Goal: Task Accomplishment & Management: Complete application form

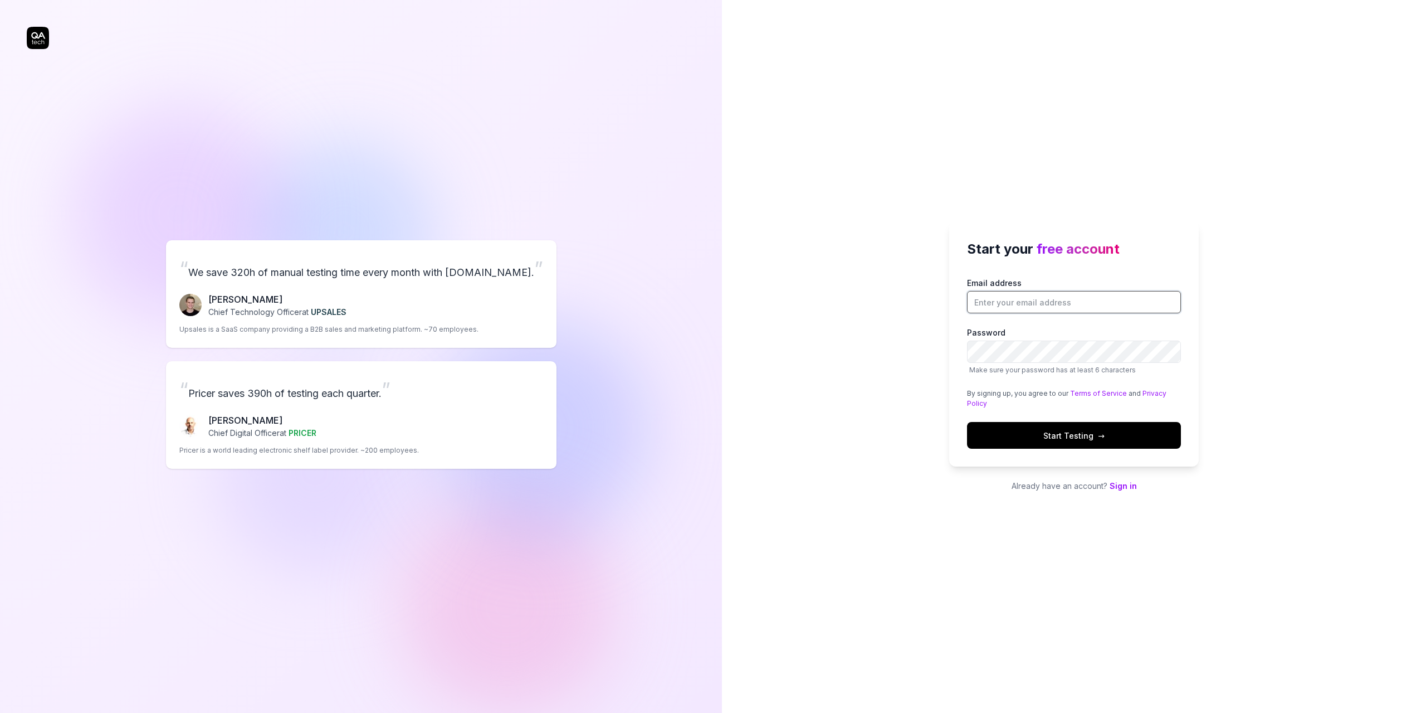
click at [998, 294] on input "Email address" at bounding box center [1074, 302] width 214 height 22
click at [1032, 199] on div "Start your free account Email address Password Make sure your password has at l…" at bounding box center [1074, 356] width 704 height 713
drag, startPoint x: 1062, startPoint y: 309, endPoint x: 1064, endPoint y: 299, distance: 10.3
click at [1064, 304] on input "Email address" at bounding box center [1074, 302] width 214 height 22
type input "massimo.hansen@gmail.com"
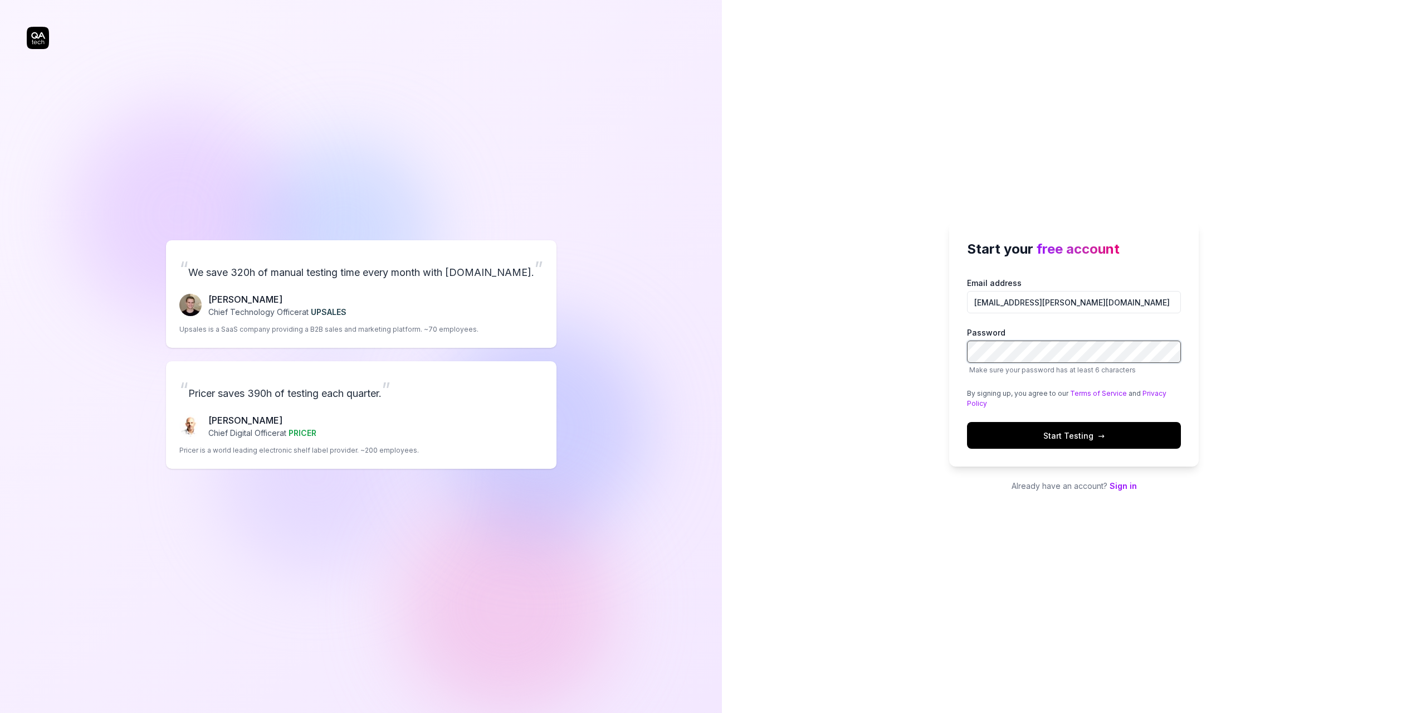
click at [967, 422] on button "Start Testing →" at bounding box center [1074, 435] width 214 height 27
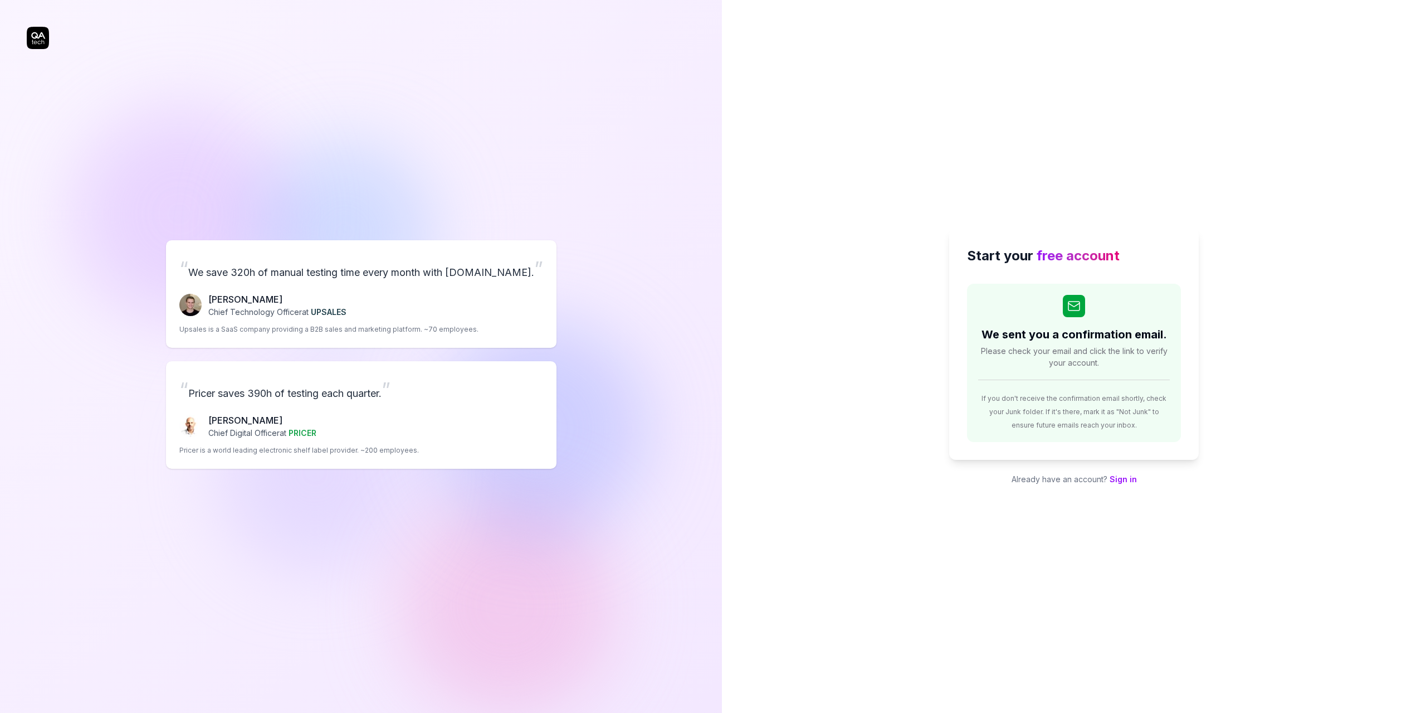
click at [41, 33] on div "“ We save 320h of manual testing time every month with QA.tech. ” Fredrik Seidl…" at bounding box center [361, 354] width 669 height 664
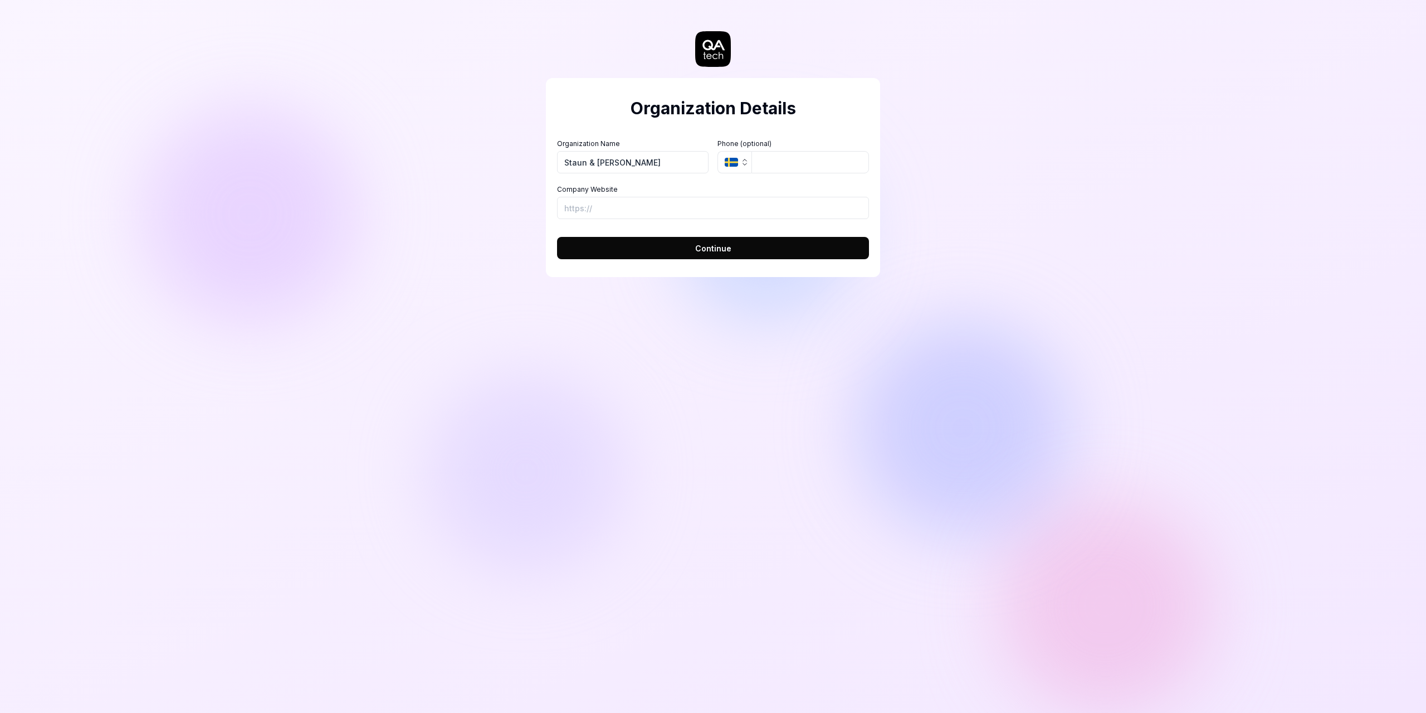
type input "Staun & [PERSON_NAME]"
click at [631, 173] on input "Staun & [PERSON_NAME]" at bounding box center [633, 162] width 152 height 22
type input "Next-Insight"
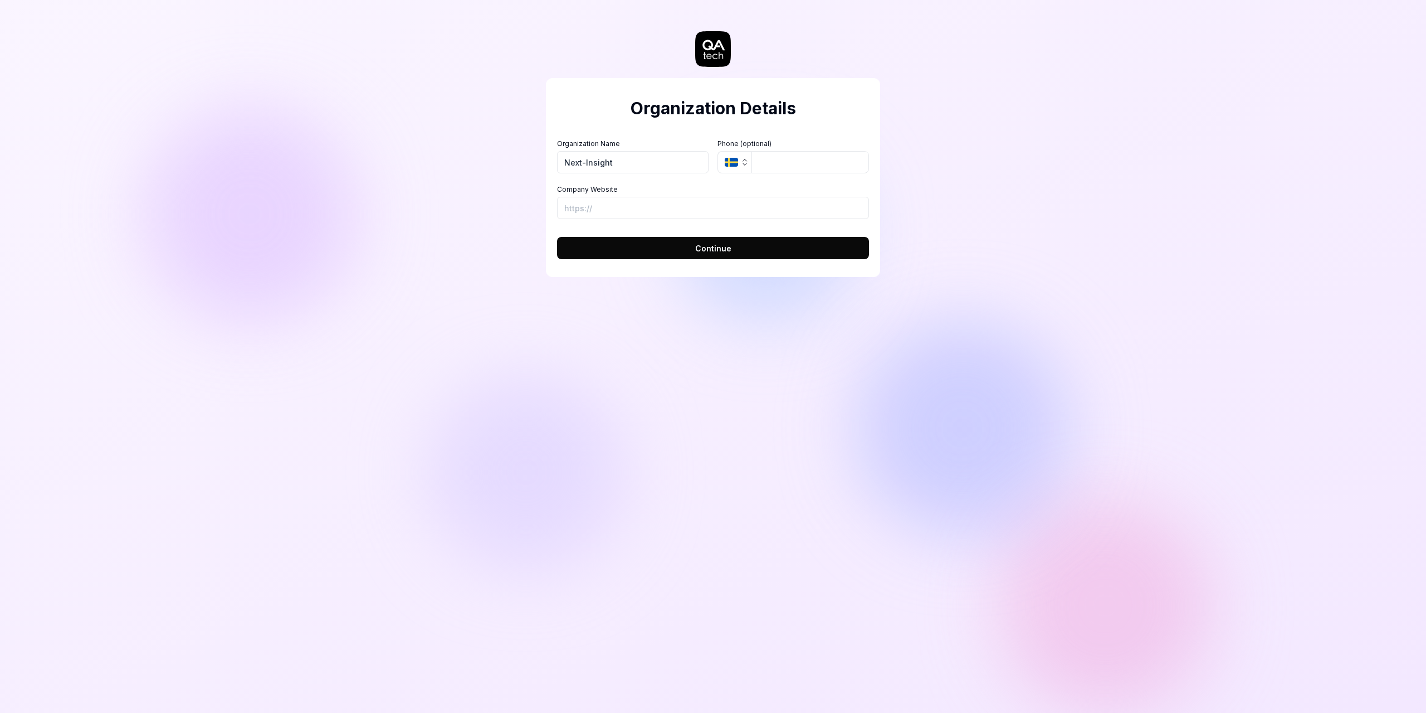
click at [593, 129] on div "Organization Details Organization Name Next-Insight Organization Logo (Square m…" at bounding box center [713, 177] width 334 height 199
click at [744, 161] on icon "button" at bounding box center [745, 162] width 9 height 9
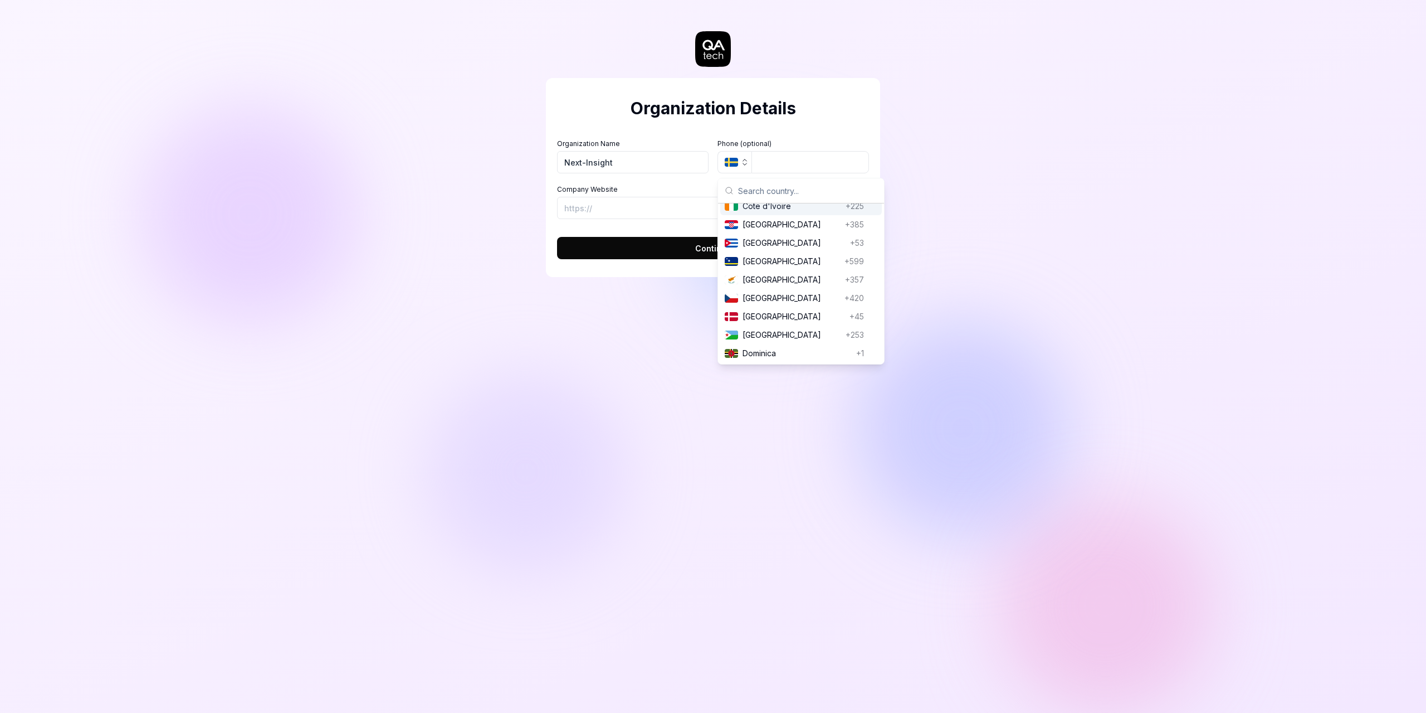
scroll to position [1059, 0]
click at [779, 282] on span "[GEOGRAPHIC_DATA]" at bounding box center [794, 276] width 103 height 12
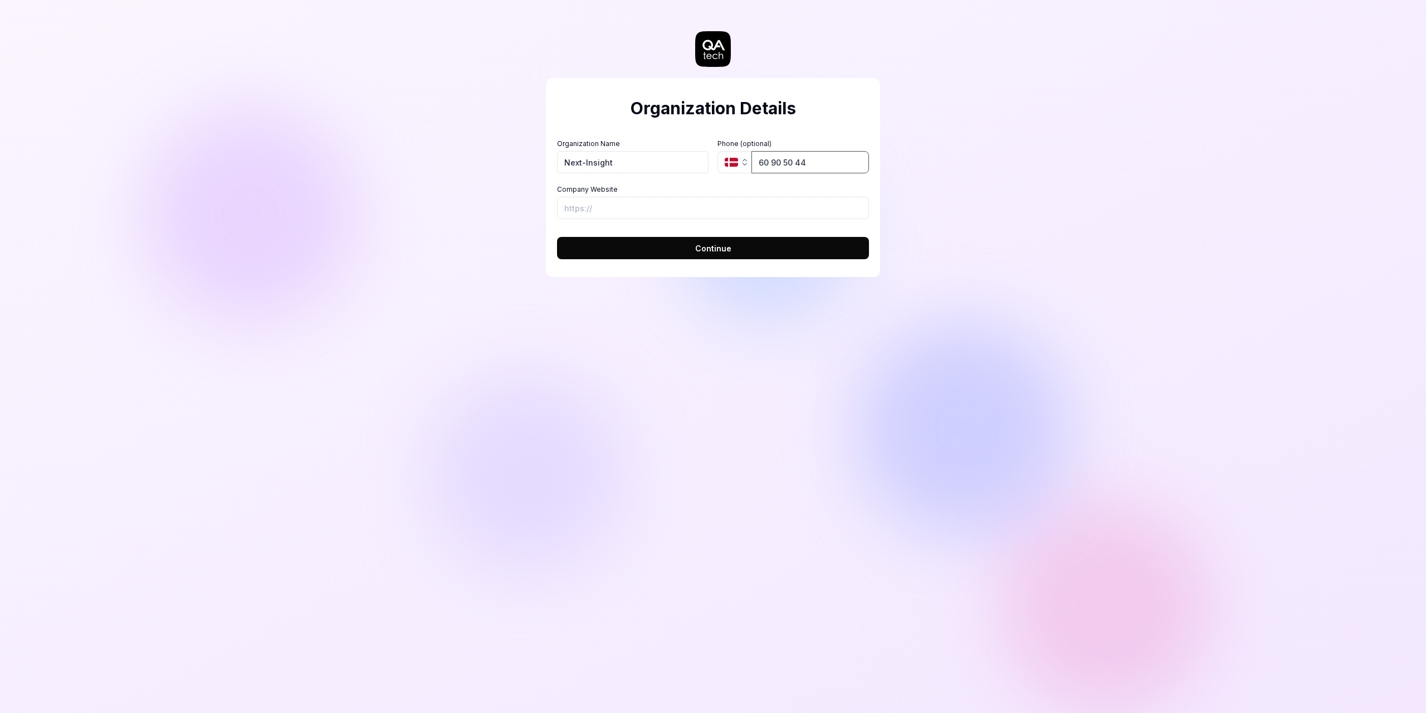
type input "60 90 50 44"
click at [730, 200] on input "Company Website" at bounding box center [713, 208] width 312 height 22
paste input "[URL][DOMAIN_NAME]"
type input "[URL][DOMAIN_NAME]"
click at [720, 247] on span "Continue" at bounding box center [713, 248] width 36 height 12
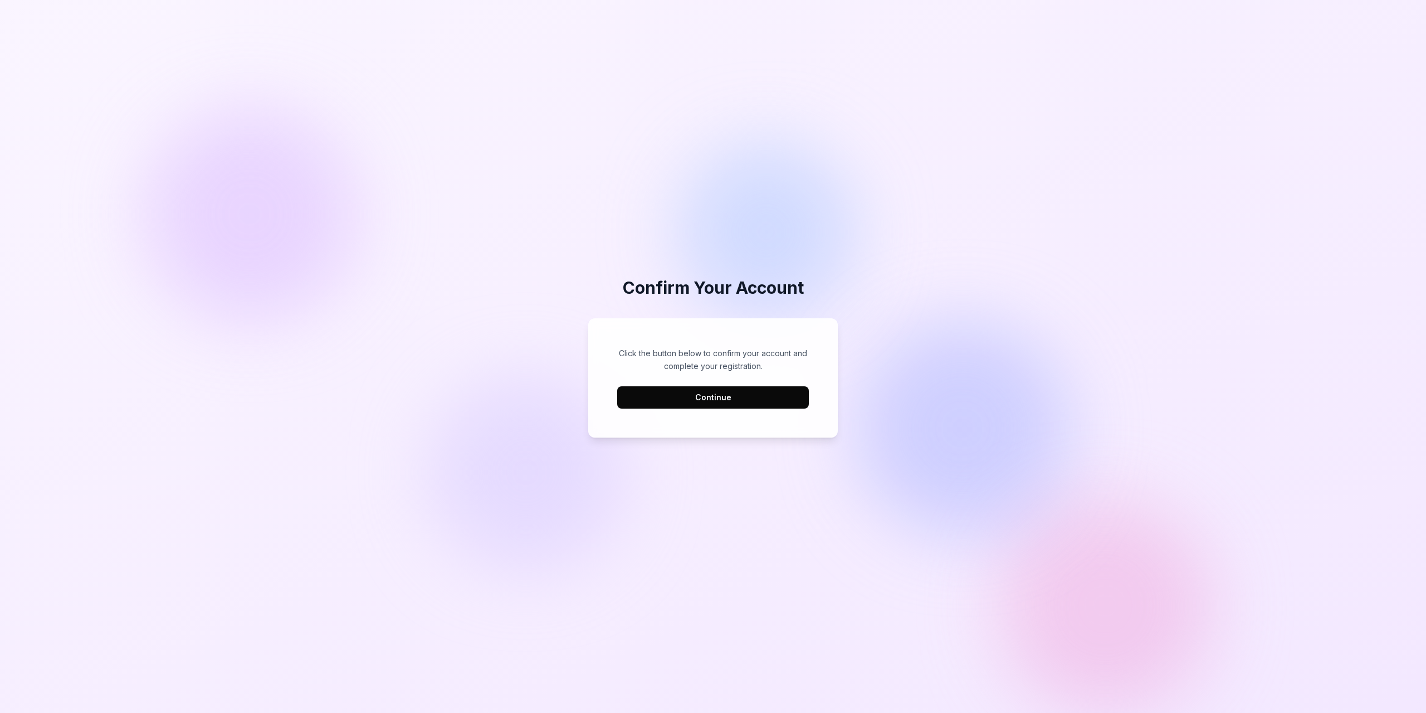
click at [699, 396] on button "Continue" at bounding box center [713, 397] width 192 height 22
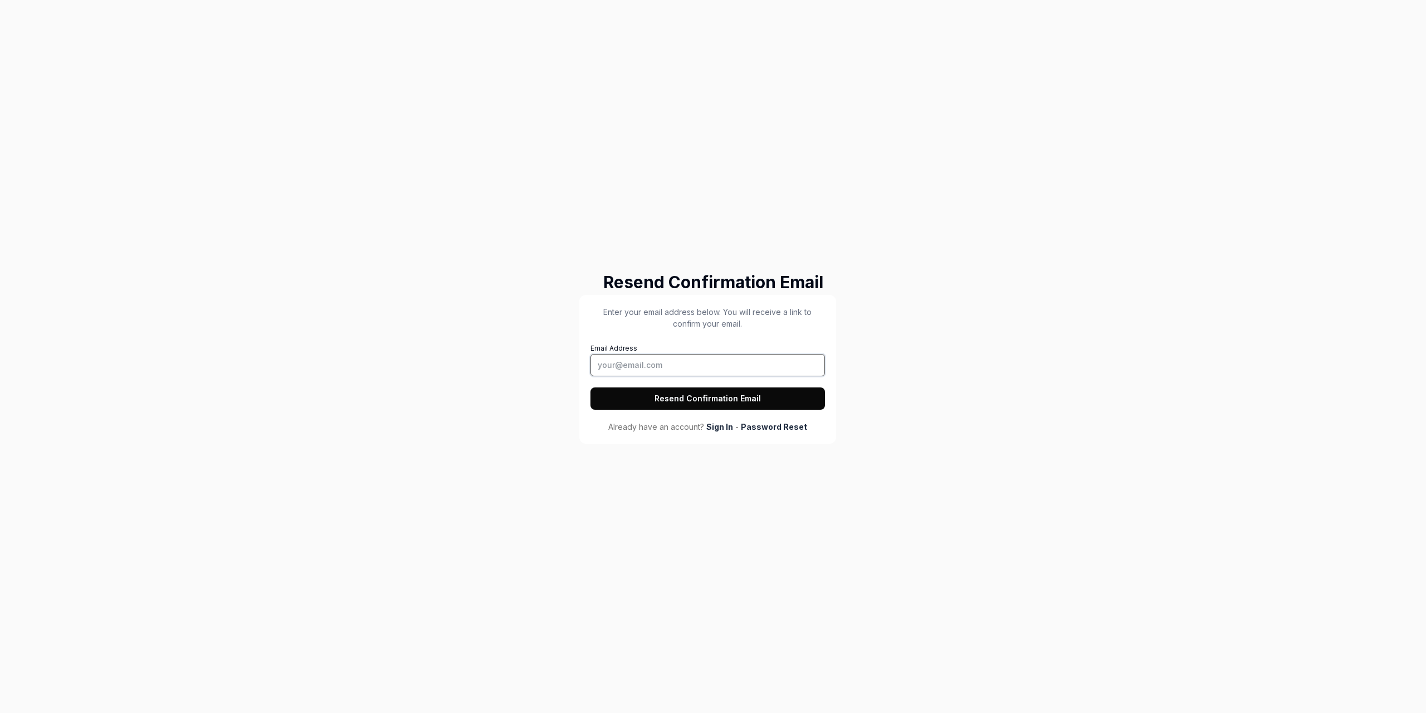
click at [673, 362] on input "Email Address" at bounding box center [708, 365] width 235 height 22
click at [769, 230] on div "Resend Confirmation Email Enter your email address below. You will receive a li…" at bounding box center [713, 356] width 1426 height 713
click at [719, 362] on input "Email Address" at bounding box center [708, 365] width 235 height 22
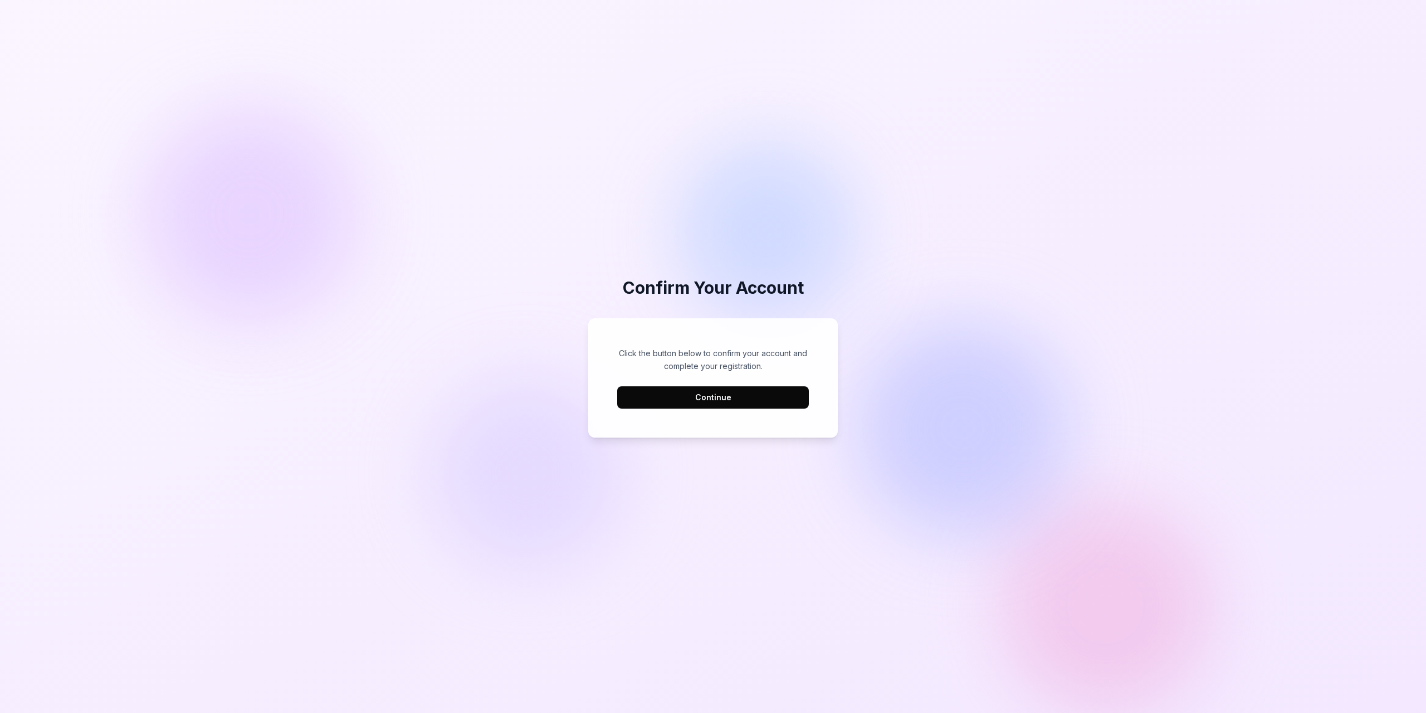
click at [785, 392] on button "Continue" at bounding box center [713, 397] width 192 height 22
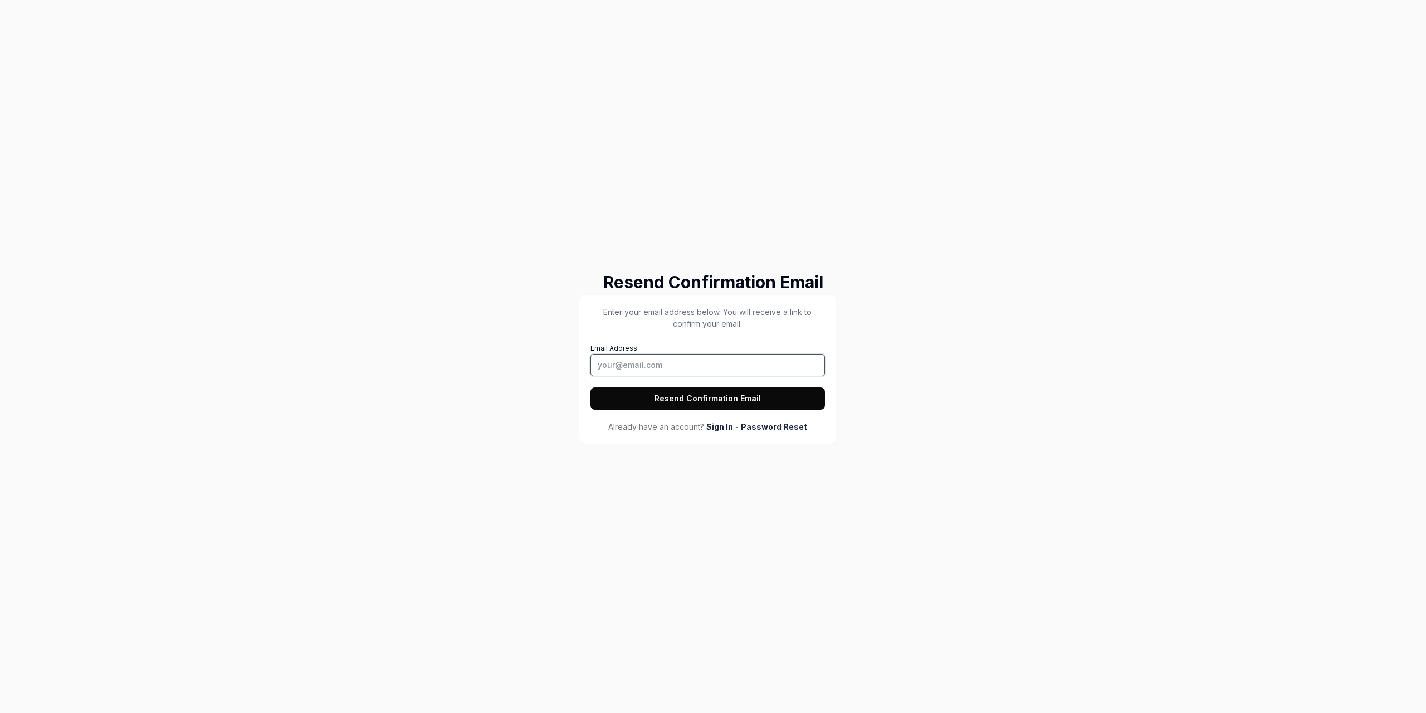
click at [753, 362] on input "Email Address" at bounding box center [708, 365] width 235 height 22
type input "massimo.hansen@gmail.com"
click at [591, 387] on button "Resend Confirmation Email" at bounding box center [708, 398] width 235 height 22
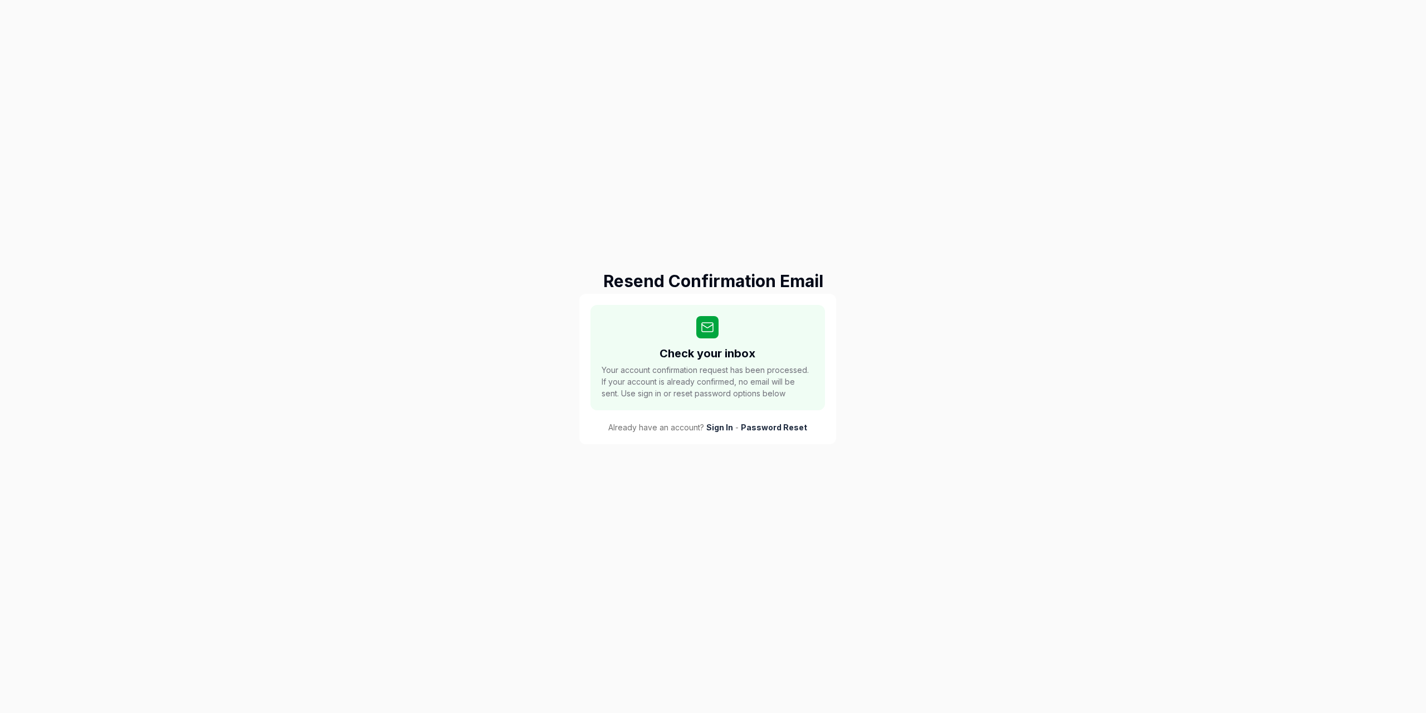
click at [722, 430] on link "Sign In" at bounding box center [720, 427] width 27 height 12
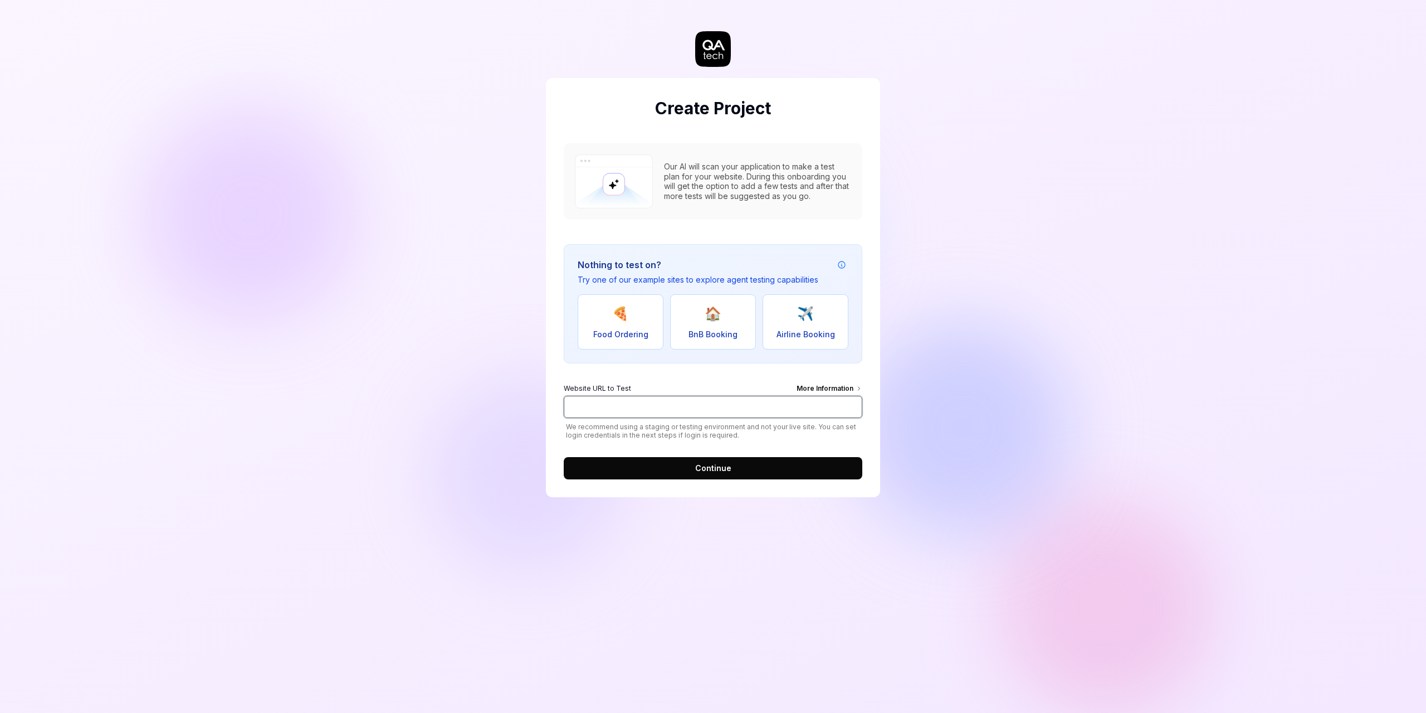
click at [680, 399] on input "Website URL to Test More Information" at bounding box center [713, 407] width 299 height 22
paste input "https://staunstender-tst.outsystemsenterprise.com/NI_Foundation/Login"
type input "https://staunstender-tst.outsystemsenterprise.com/NI_Foundation/Login"
click at [810, 463] on button "Continue" at bounding box center [713, 468] width 299 height 22
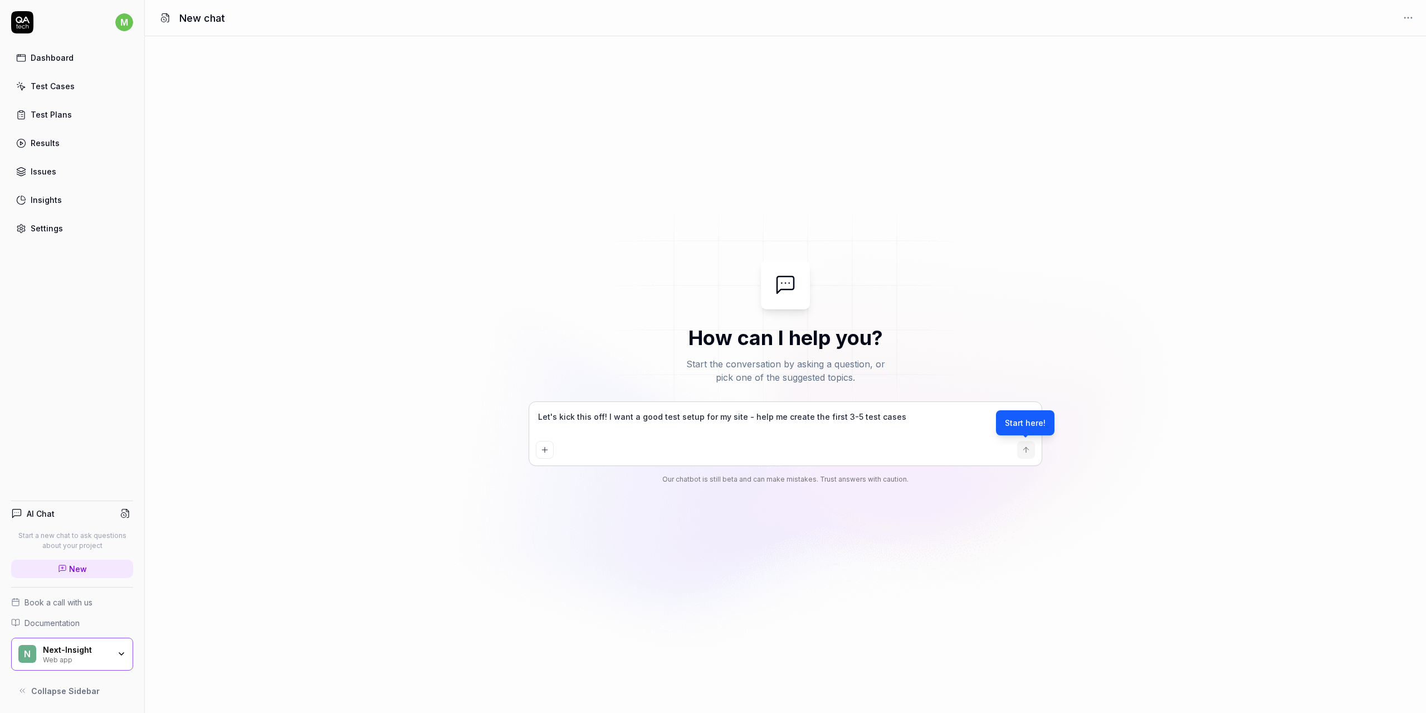
click at [67, 81] on div "Test Cases" at bounding box center [53, 86] width 44 height 12
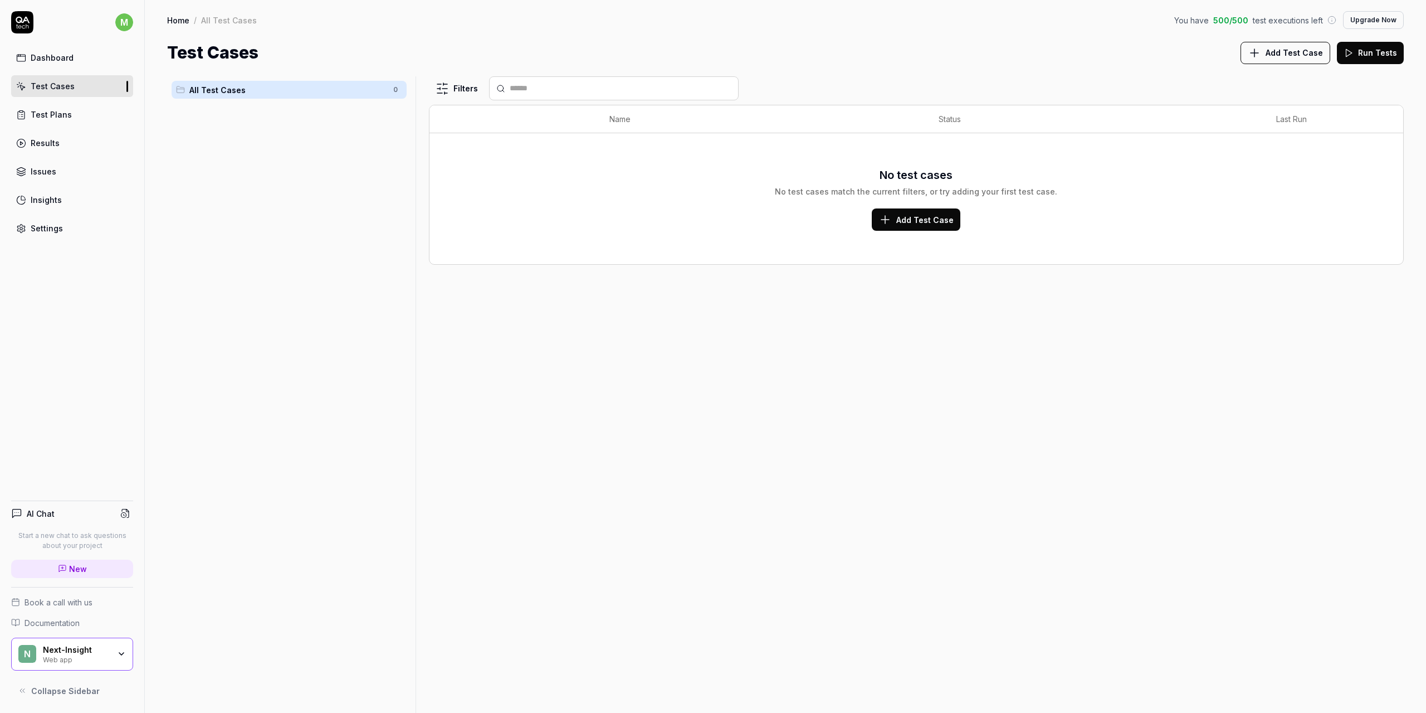
click at [72, 65] on link "Dashboard" at bounding box center [72, 58] width 122 height 22
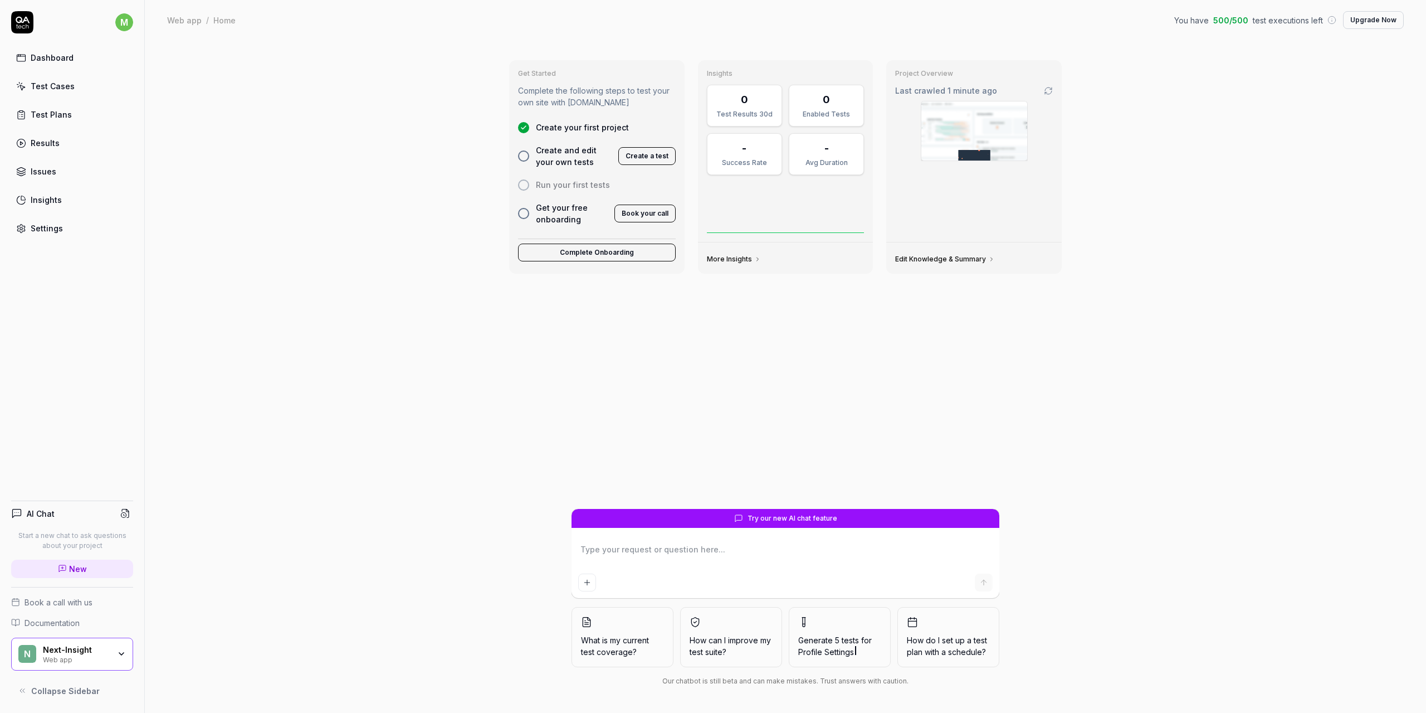
click at [81, 115] on link "Test Plans" at bounding box center [72, 115] width 122 height 22
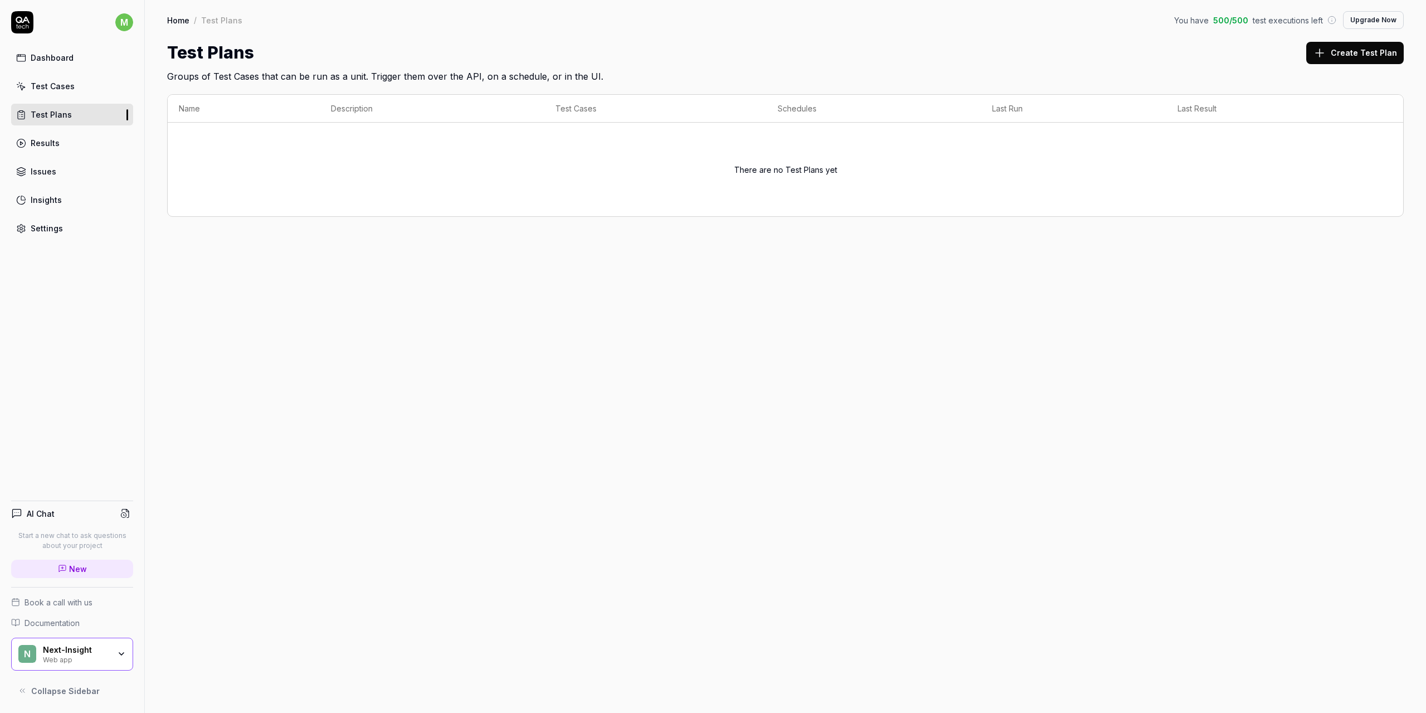
click at [92, 223] on link "Settings" at bounding box center [72, 228] width 122 height 22
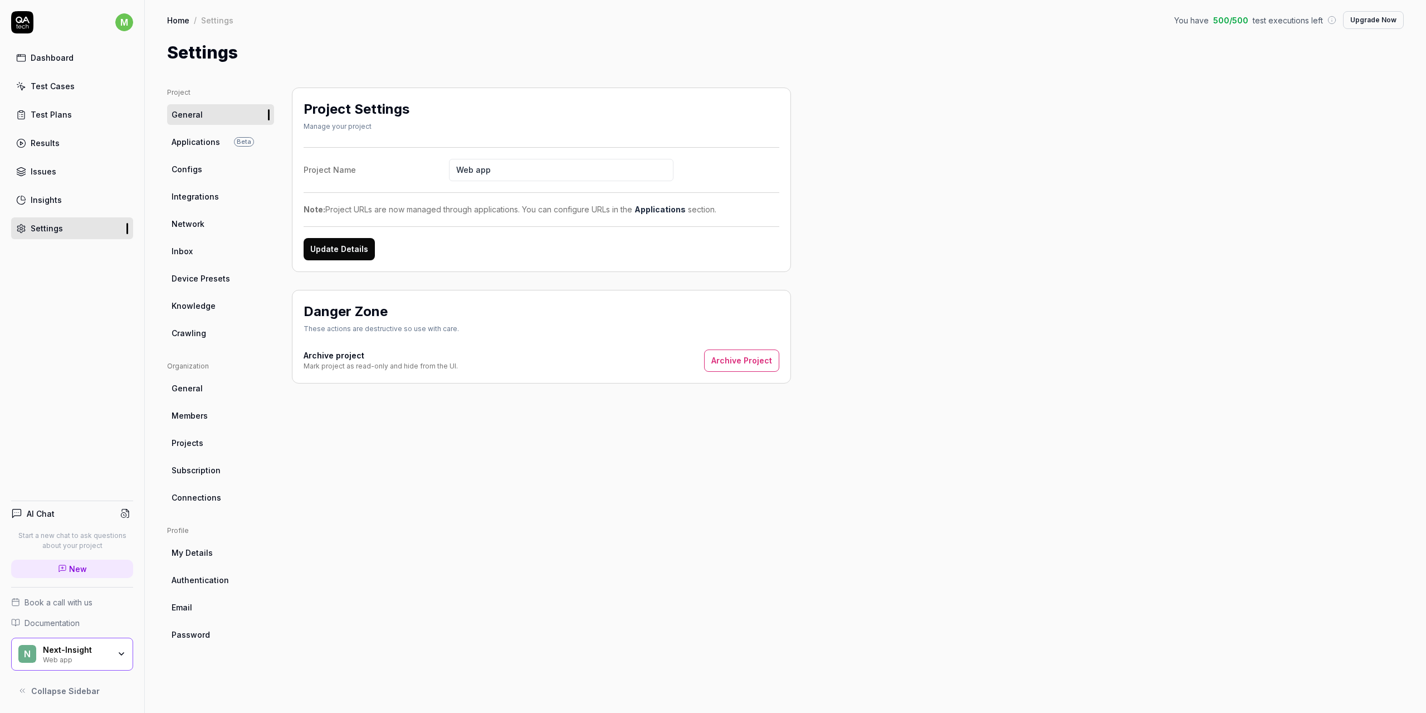
click at [71, 597] on span "Book a call with us" at bounding box center [59, 602] width 68 height 12
click at [74, 66] on link "Dashboard" at bounding box center [72, 58] width 122 height 22
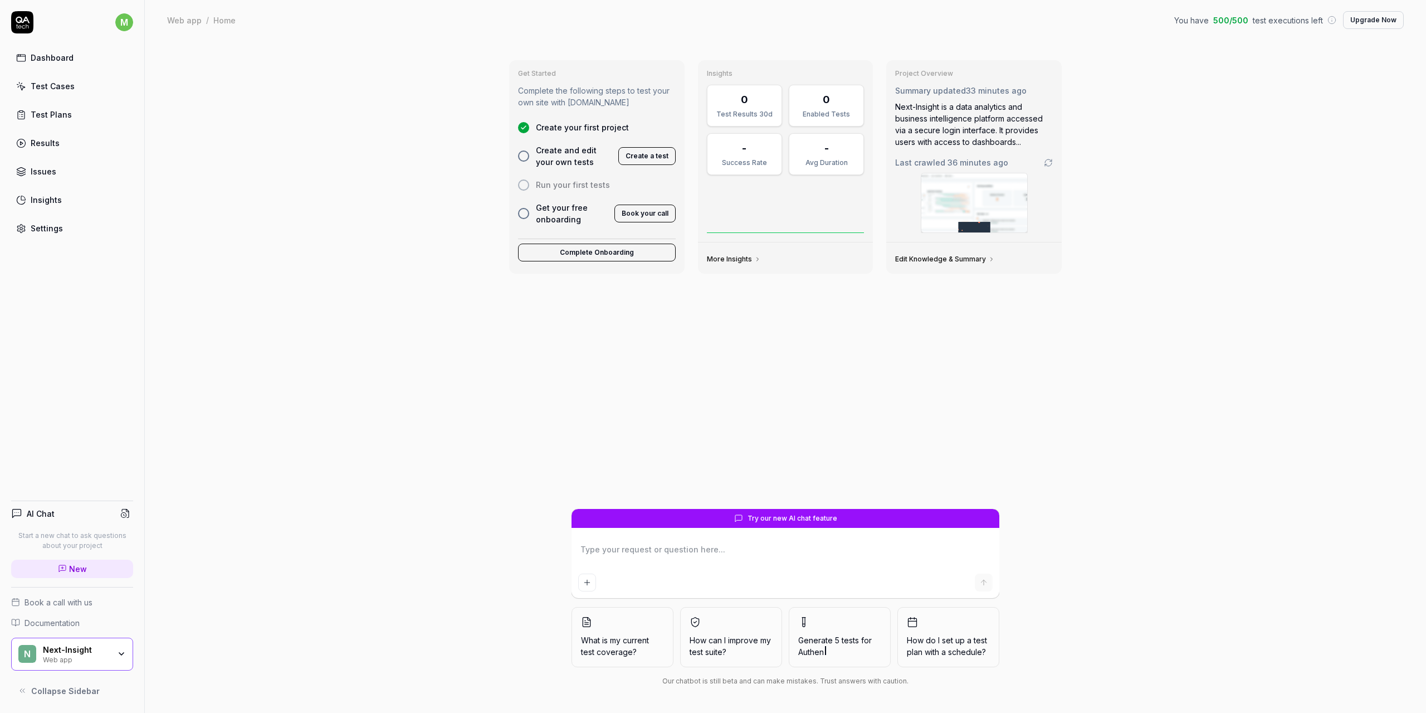
type textarea "*"
